Goal: Task Accomplishment & Management: Manage account settings

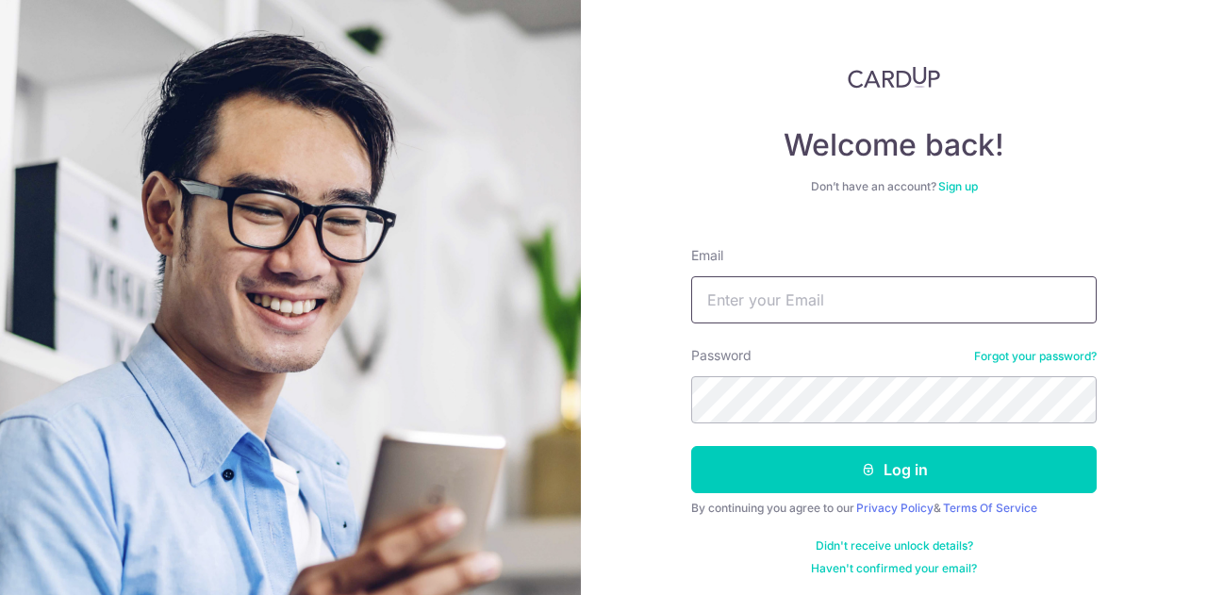
click at [836, 313] on input "Email" at bounding box center [893, 299] width 405 height 47
type input "[EMAIL_ADDRESS][PERSON_NAME][DOMAIN_NAME]"
click at [691, 446] on button "Log in" at bounding box center [893, 469] width 405 height 47
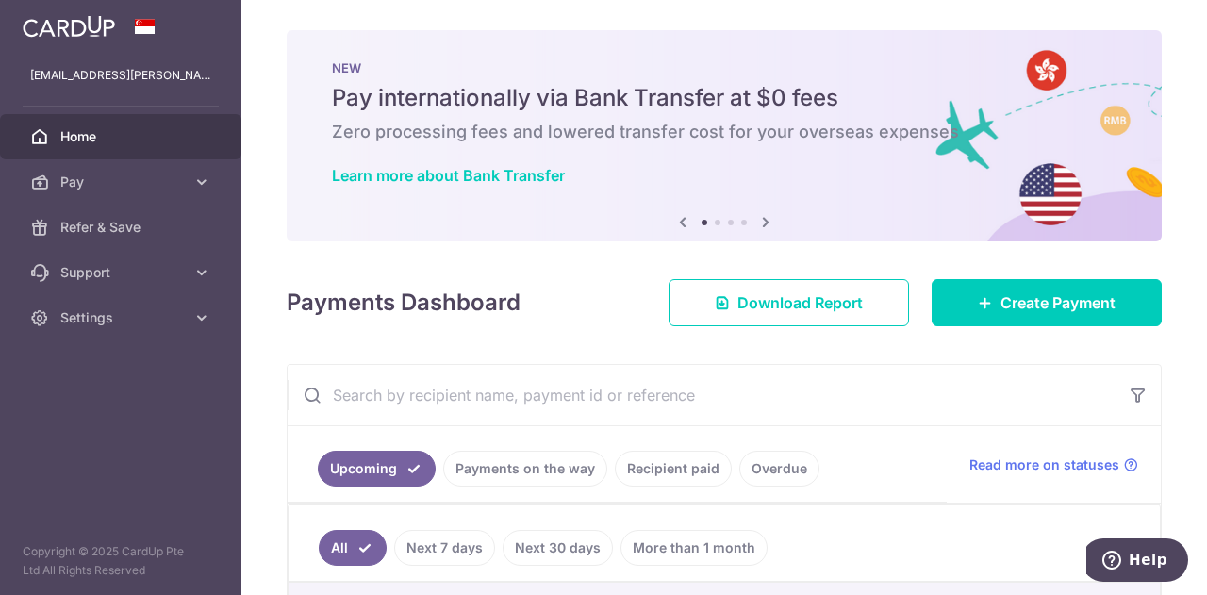
click at [626, 474] on link "Recipient paid" at bounding box center [673, 469] width 117 height 36
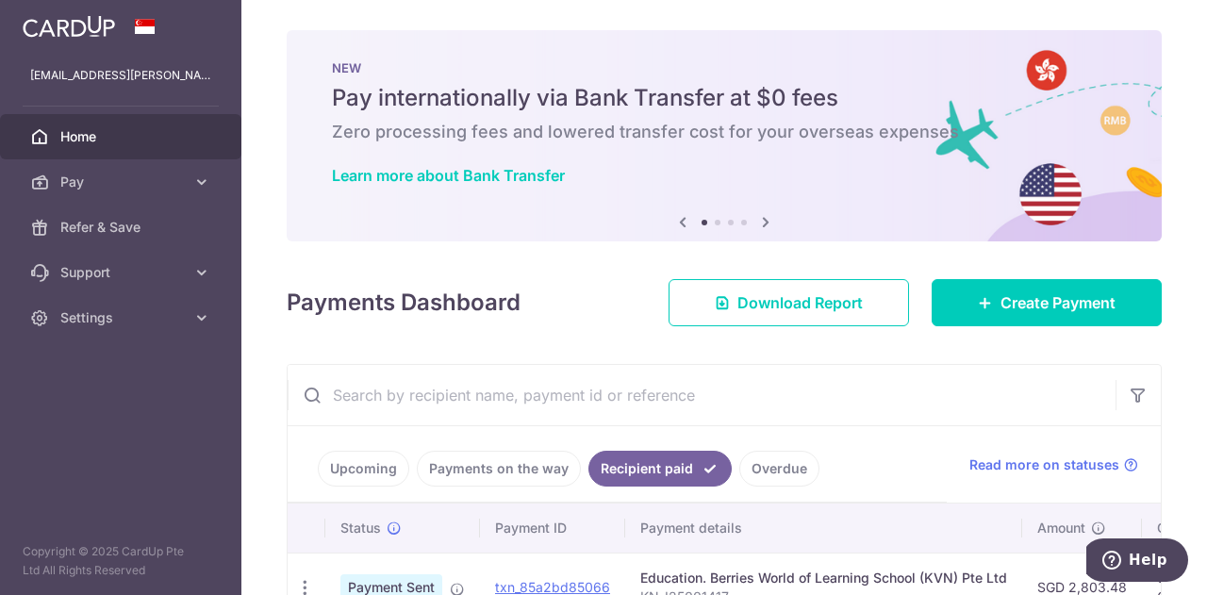
scroll to position [189, 0]
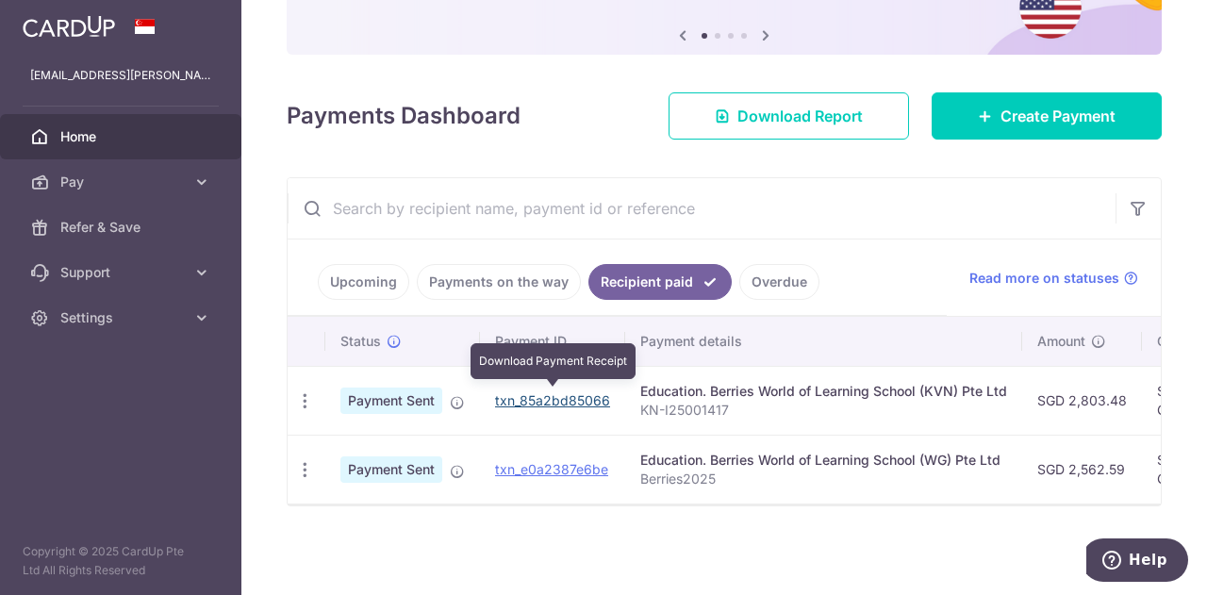
click at [590, 398] on link "txn_85a2bd85066" at bounding box center [552, 400] width 115 height 16
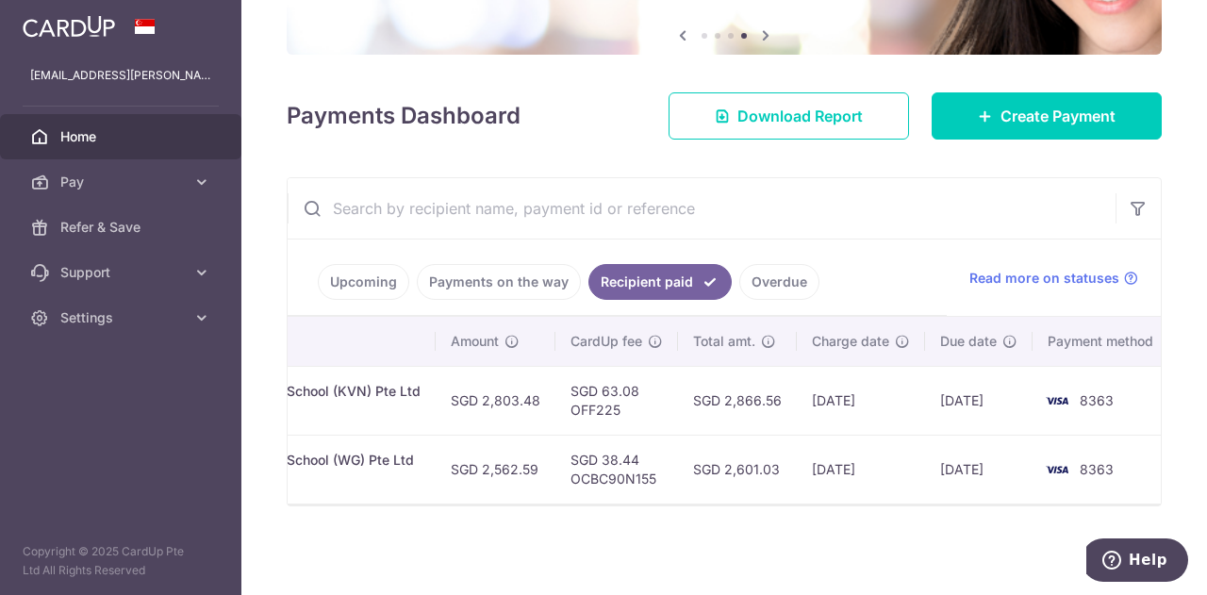
scroll to position [0, 600]
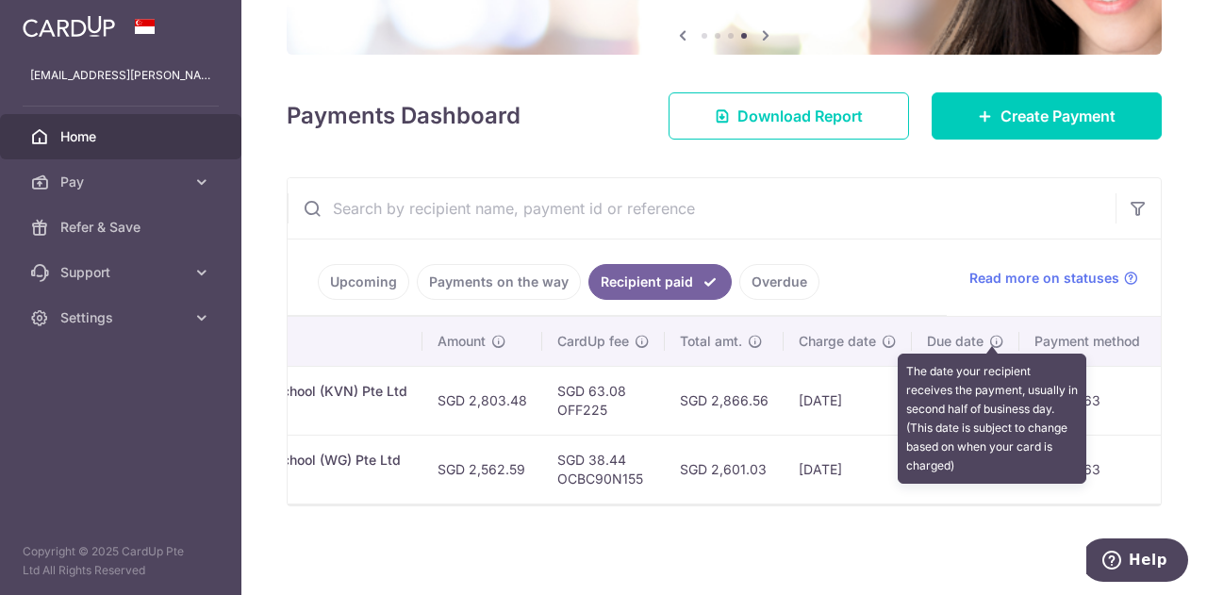
click at [996, 340] on icon at bounding box center [996, 341] width 15 height 15
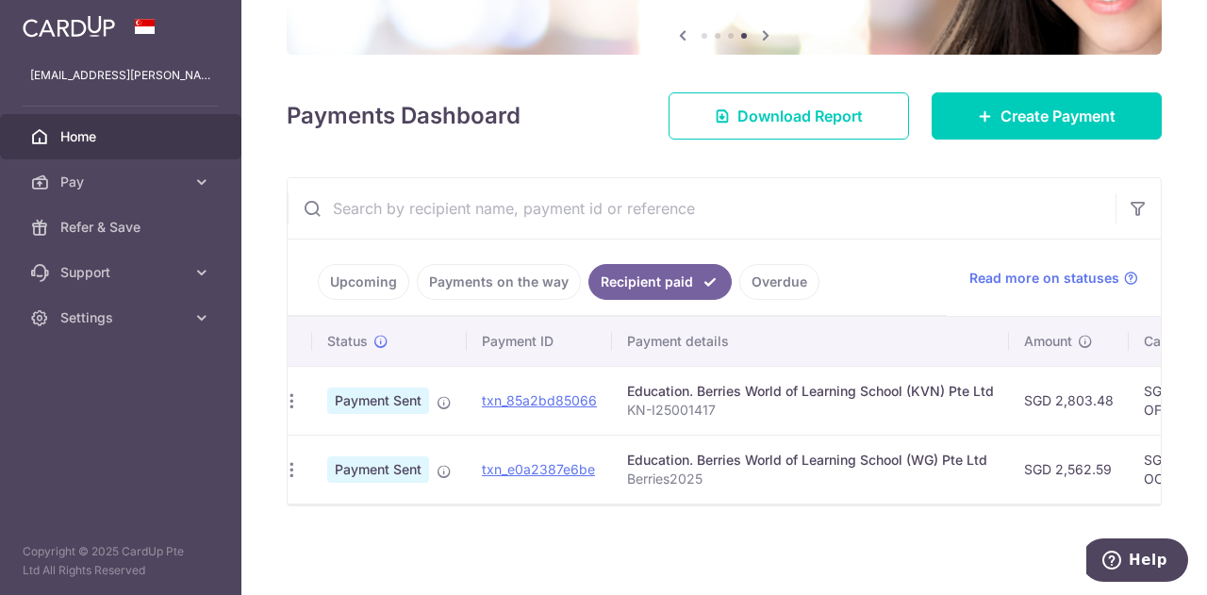
scroll to position [0, 0]
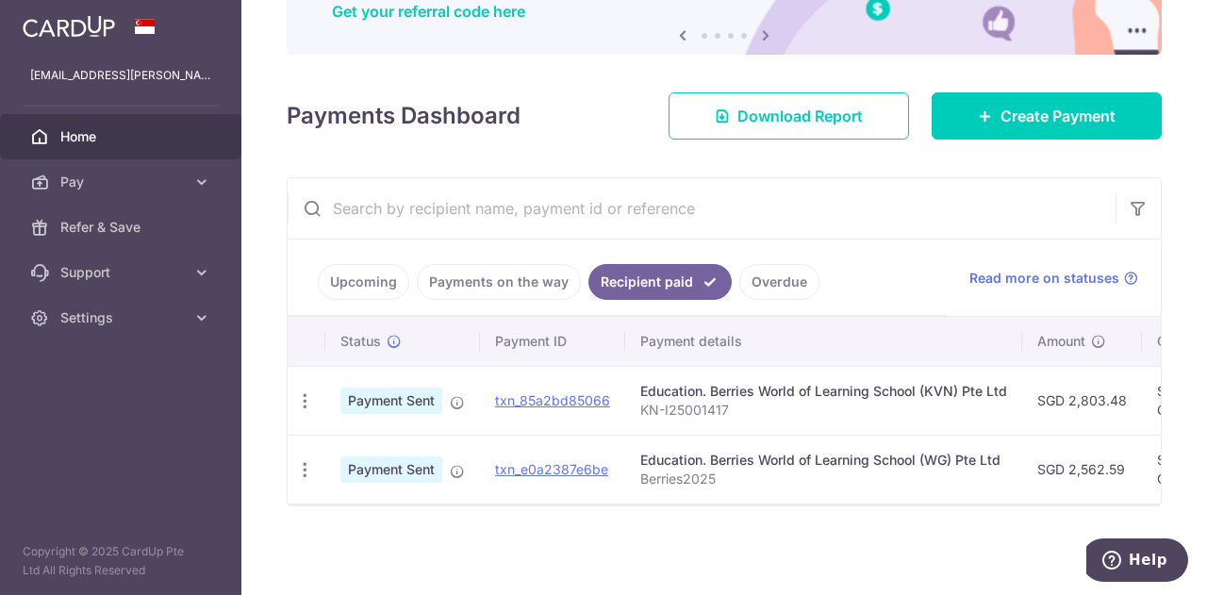
click at [722, 401] on p "KN-I25001417" at bounding box center [823, 410] width 367 height 19
